Goal: Transaction & Acquisition: Purchase product/service

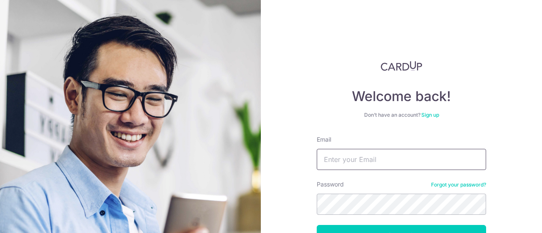
type input "[EMAIL_ADDRESS][DOMAIN_NAME]"
click at [375, 228] on button "Log in" at bounding box center [401, 235] width 169 height 21
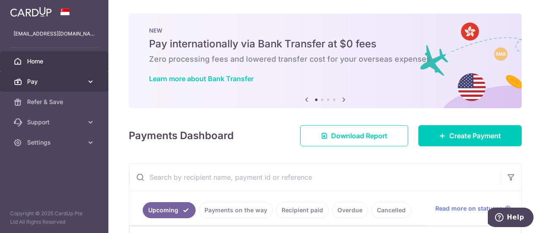
click at [30, 78] on span "Pay" at bounding box center [55, 81] width 56 height 8
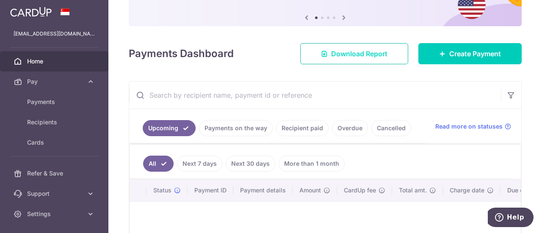
scroll to position [85, 0]
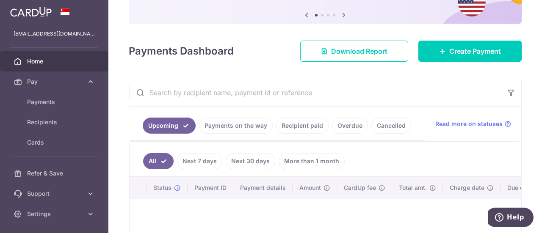
click at [30, 61] on span "Home" at bounding box center [55, 61] width 56 height 8
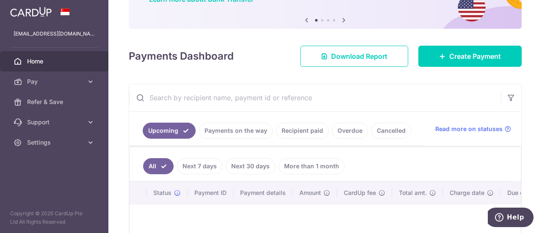
scroll to position [85, 0]
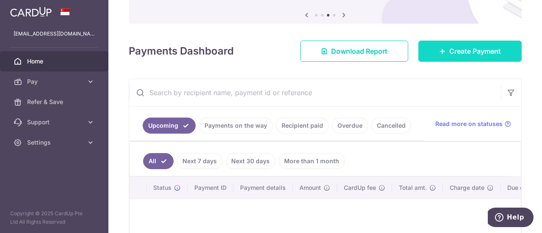
click at [465, 48] on span "Create Payment" at bounding box center [475, 51] width 52 height 10
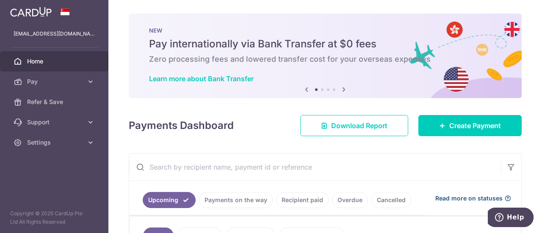
scroll to position [85, 0]
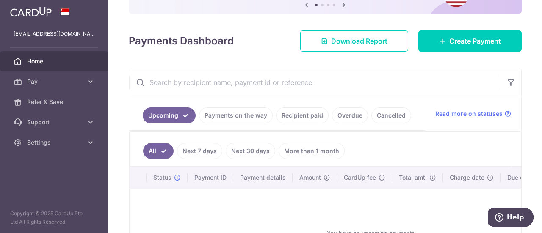
click at [240, 116] on link "Payments on the way" at bounding box center [236, 116] width 74 height 16
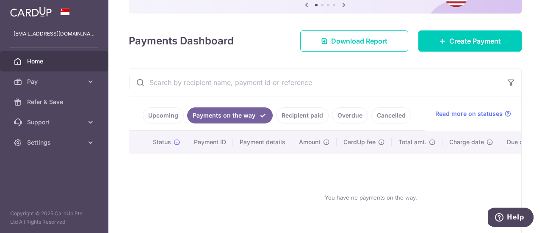
click at [298, 117] on link "Recipient paid" at bounding box center [302, 116] width 52 height 16
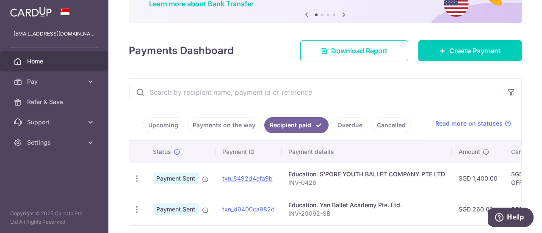
scroll to position [67, 0]
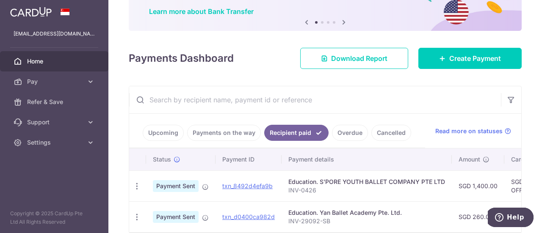
click at [343, 131] on link "Overdue" at bounding box center [350, 133] width 36 height 16
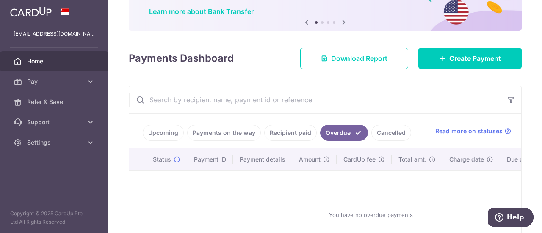
click at [387, 130] on link "Cancelled" at bounding box center [391, 133] width 40 height 16
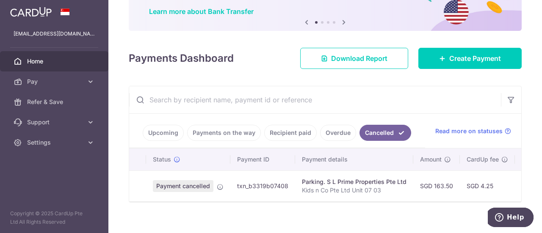
click at [161, 132] on link "Upcoming" at bounding box center [163, 133] width 41 height 16
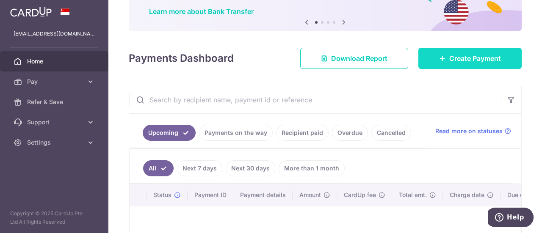
click at [452, 58] on span "Create Payment" at bounding box center [475, 58] width 52 height 10
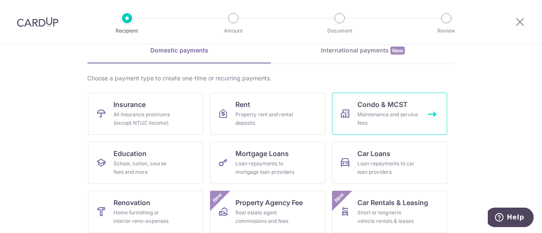
scroll to position [85, 0]
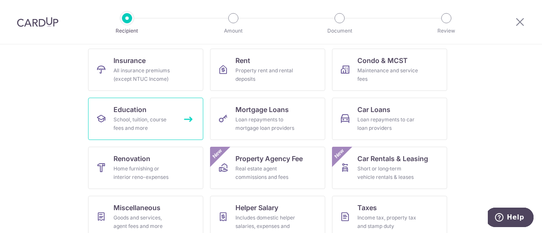
click at [166, 118] on div "School, tuition, course fees and more" at bounding box center [143, 124] width 61 height 17
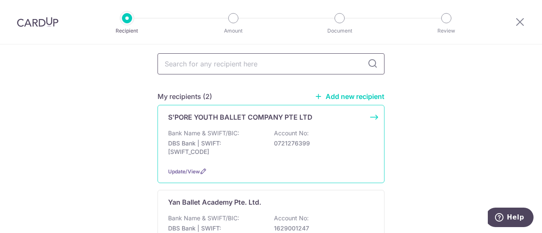
scroll to position [42, 0]
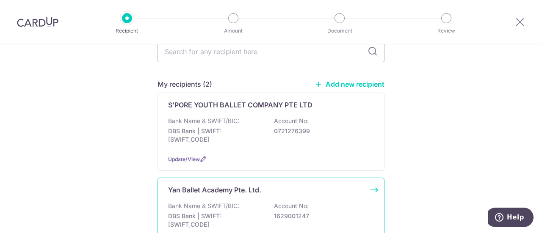
click at [332, 206] on div "Bank Name & SWIFT/BIC: DBS Bank | SWIFT: DBSSSGSGXXX Account No: 1629001247" at bounding box center [271, 217] width 206 height 31
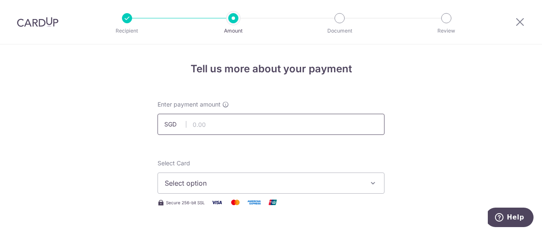
click at [210, 124] on input "text" at bounding box center [270, 124] width 227 height 21
type input "270.00"
click at [262, 174] on button "Select option" at bounding box center [270, 183] width 227 height 21
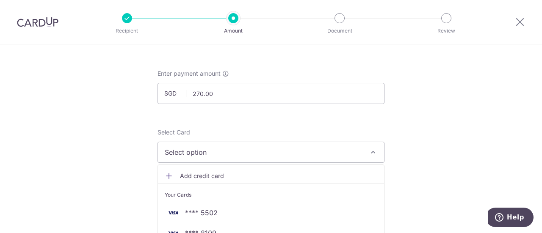
scroll to position [42, 0]
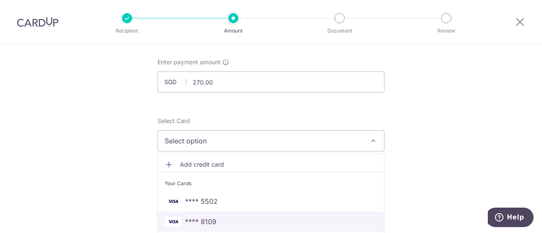
click at [228, 218] on span "**** 8109" at bounding box center [271, 222] width 212 height 10
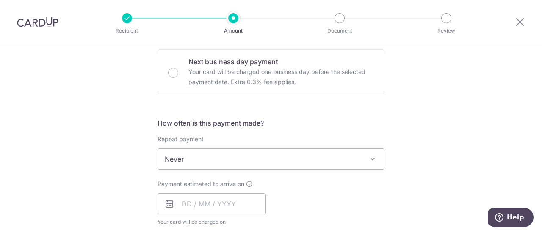
scroll to position [296, 0]
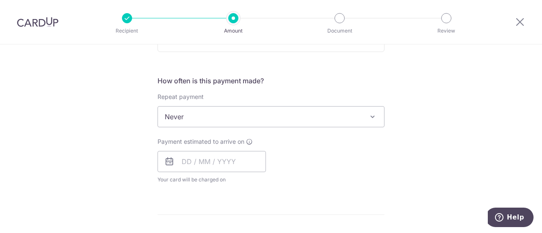
click at [247, 140] on icon at bounding box center [249, 141] width 7 height 7
click at [183, 162] on input "text" at bounding box center [211, 161] width 108 height 21
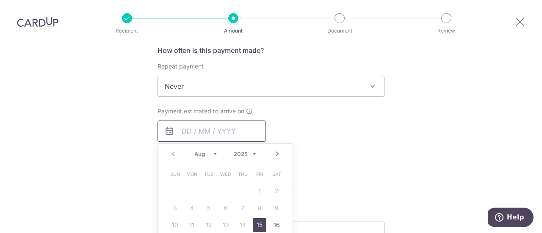
scroll to position [339, 0]
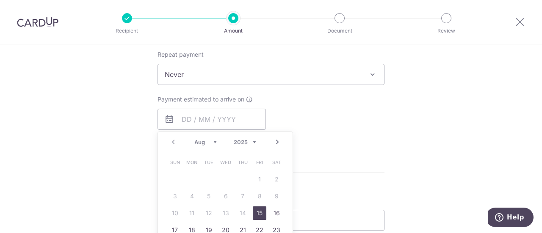
click at [259, 215] on link "15" at bounding box center [260, 214] width 14 height 14
type input "15/08/2025"
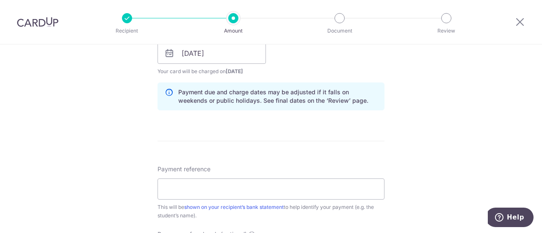
scroll to position [423, 0]
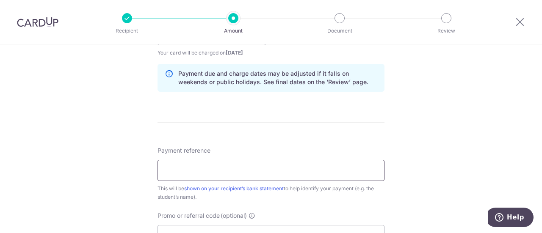
click at [217, 164] on input "Payment reference" at bounding box center [270, 170] width 227 height 21
paste input "INV-29459-SB"
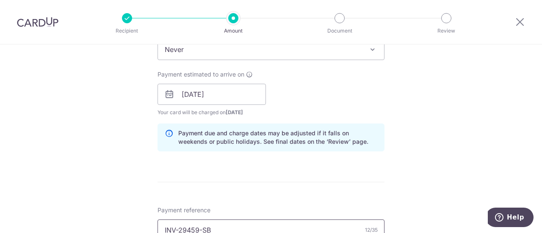
scroll to position [296, 0]
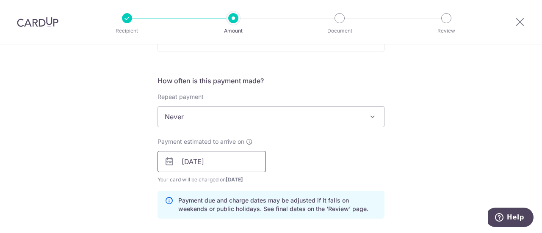
type input "INV-29459-SB"
click at [249, 158] on input "15/08/2025" at bounding box center [211, 161] width 108 height 21
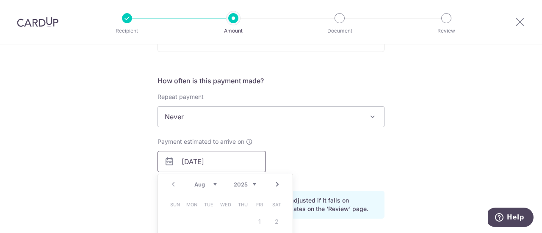
scroll to position [381, 0]
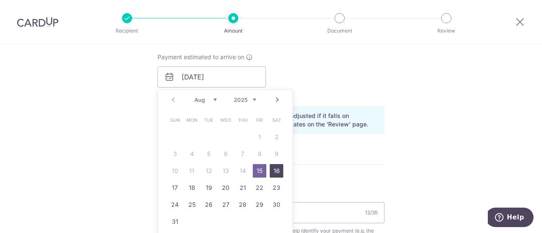
click at [271, 167] on link "16" at bounding box center [277, 171] width 14 height 14
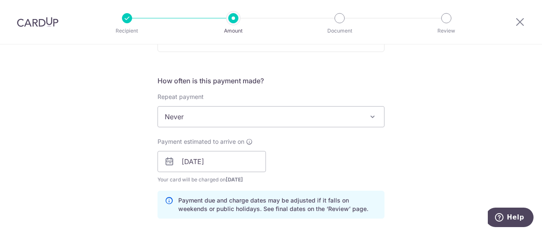
scroll to position [296, 0]
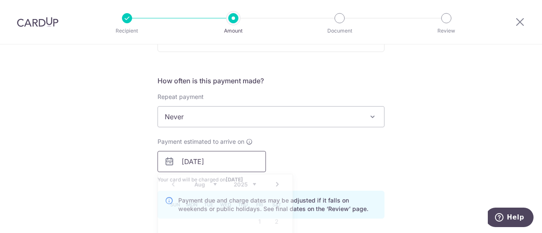
click at [211, 154] on input "16/08/2025" at bounding box center [211, 161] width 108 height 21
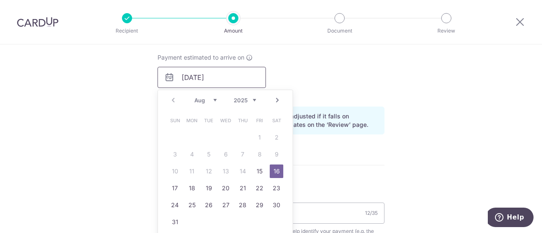
scroll to position [381, 0]
click at [257, 174] on link "15" at bounding box center [260, 171] width 14 height 14
type input "15/08/2025"
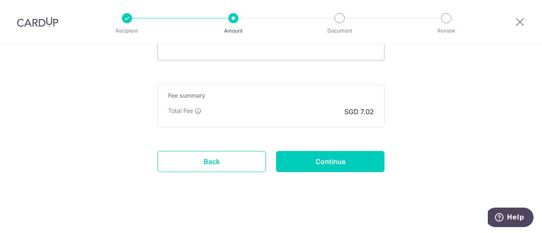
scroll to position [609, 0]
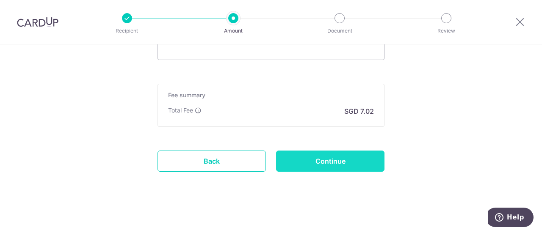
click at [313, 153] on input "Continue" at bounding box center [330, 161] width 108 height 21
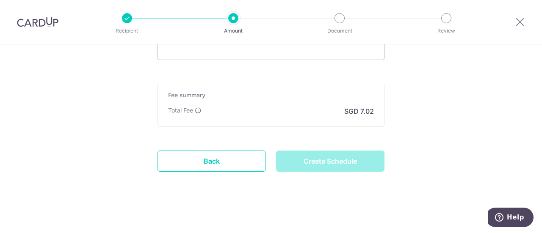
type input "Create Schedule"
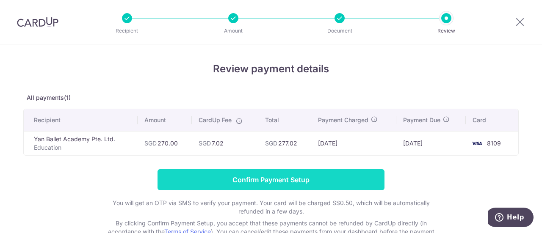
click at [317, 176] on input "Confirm Payment Setup" at bounding box center [270, 179] width 227 height 21
